Goal: Transaction & Acquisition: Purchase product/service

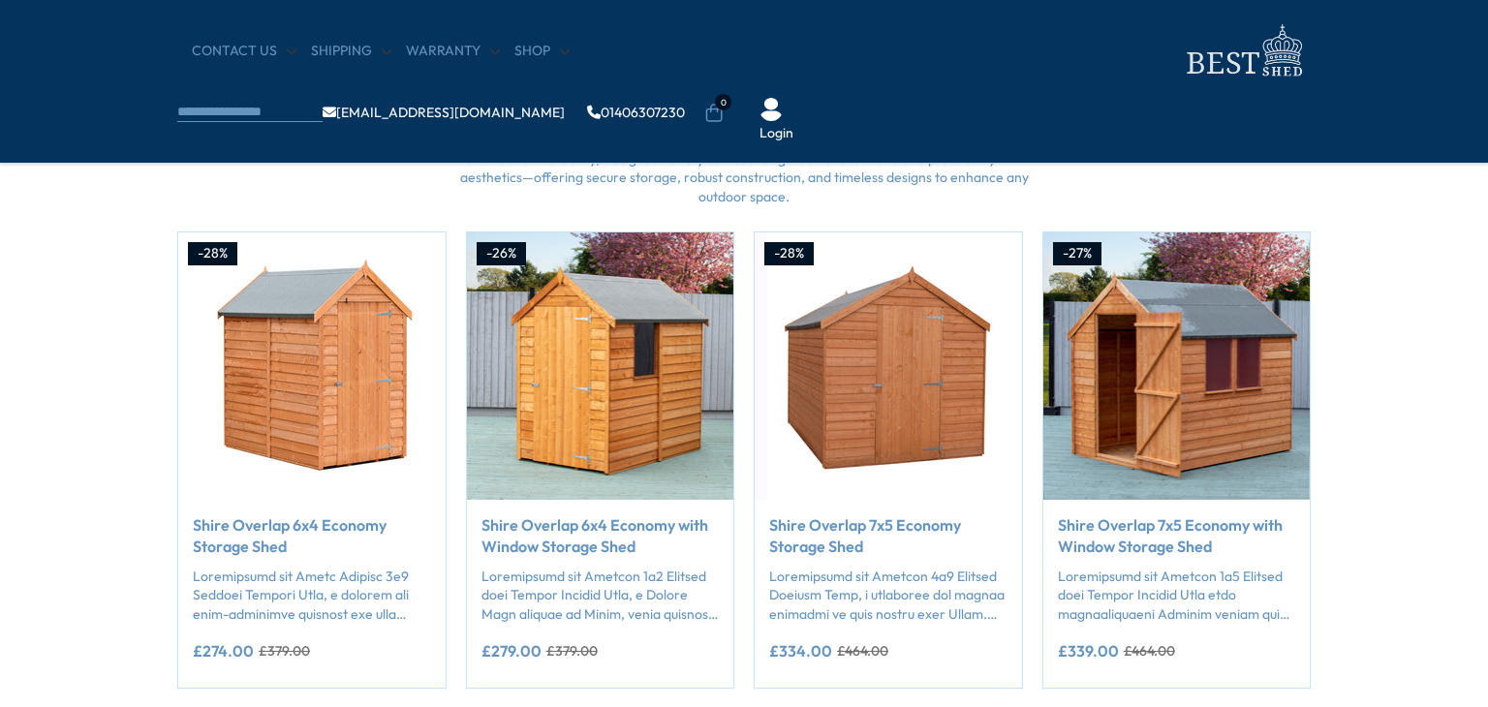
scroll to position [1524, 0]
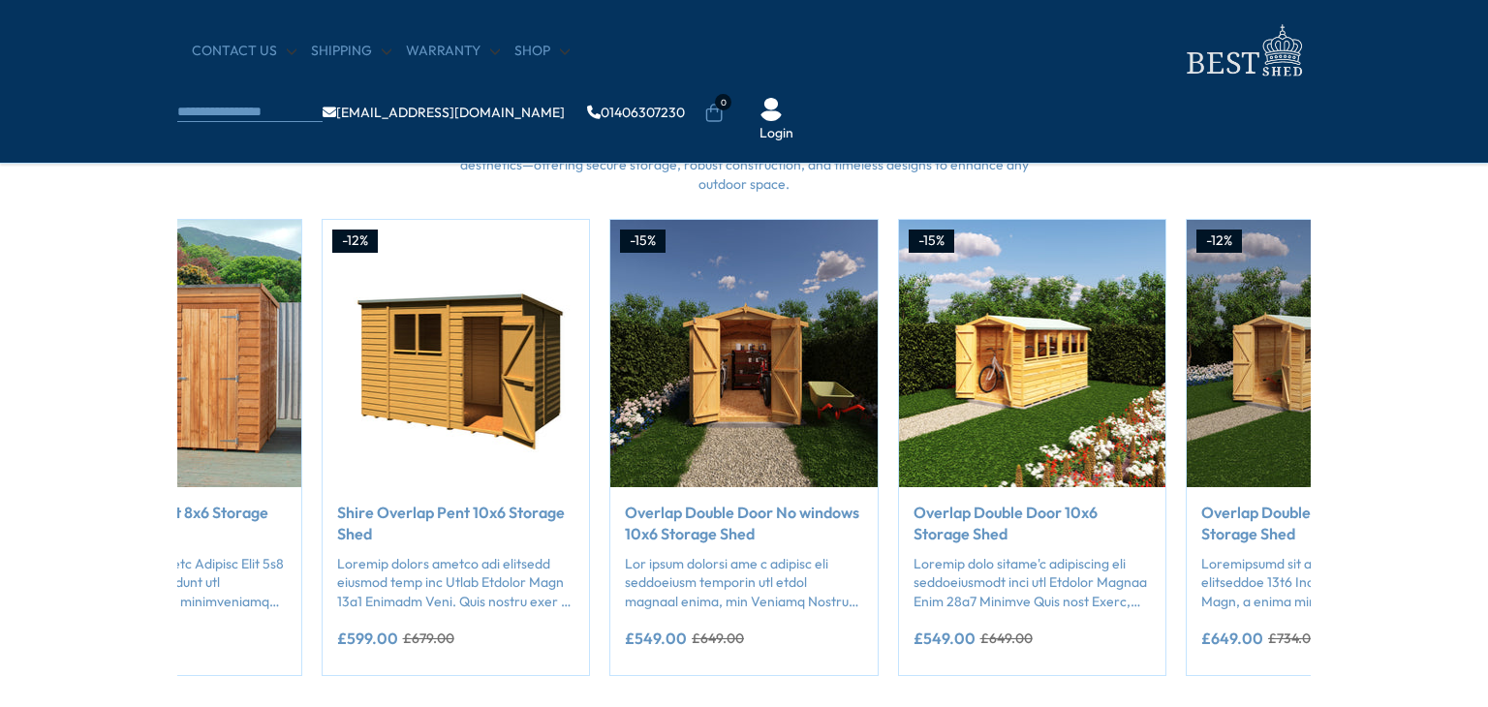
click at [726, 412] on img "17 / 50" at bounding box center [743, 353] width 267 height 267
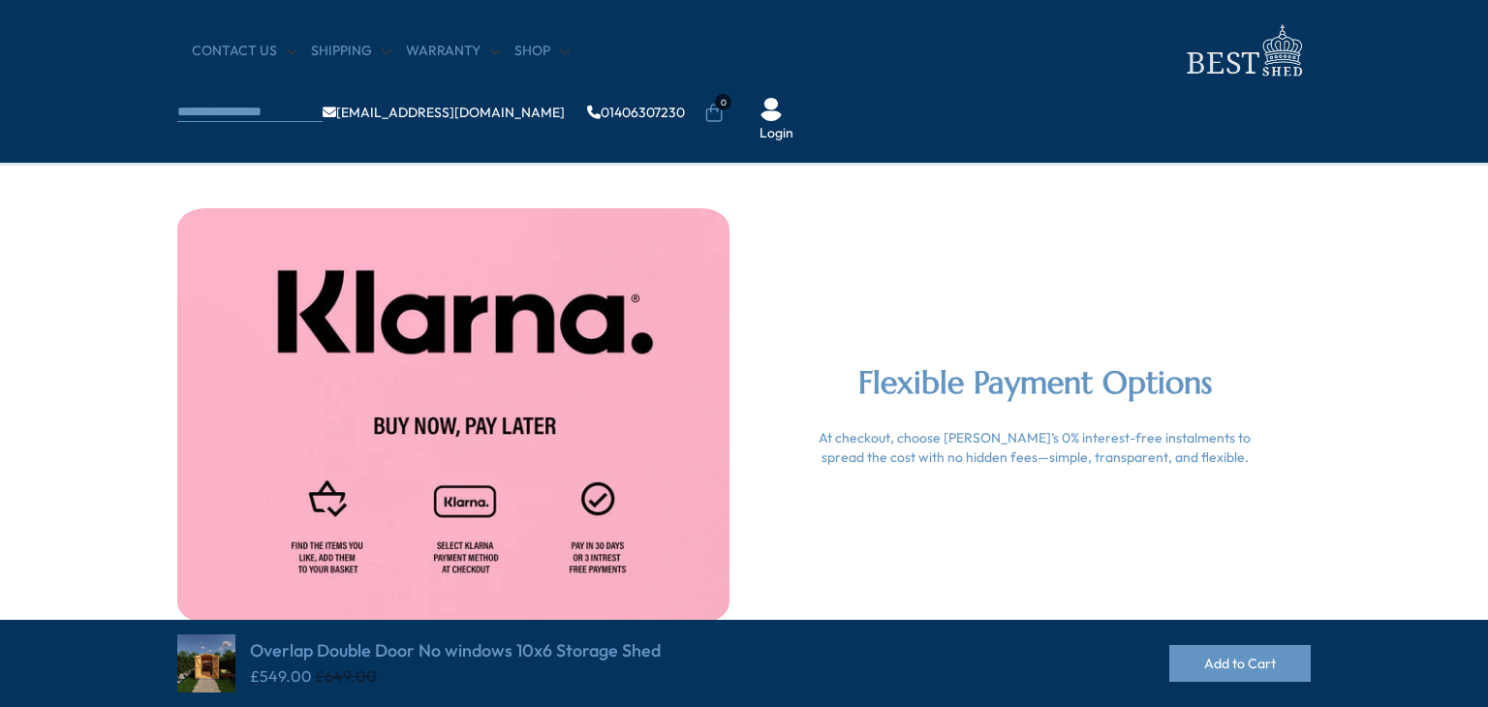
scroll to position [3866, 0]
